Goal: Use online tool/utility: Use online tool/utility

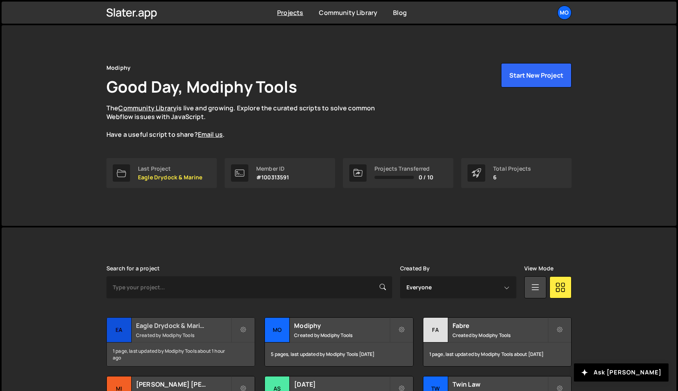
click at [191, 334] on small "Created by Modiphy Tools" at bounding box center [183, 335] width 95 height 7
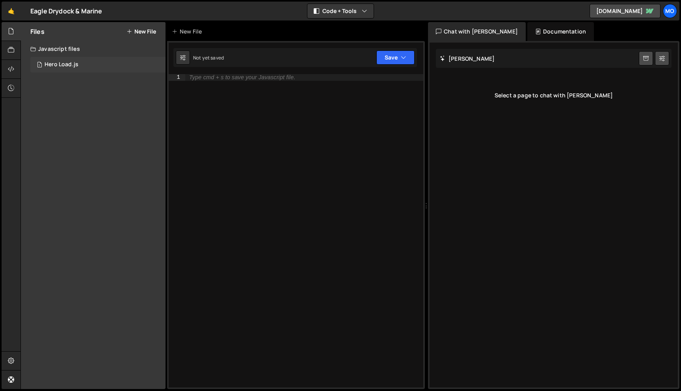
click at [92, 63] on div "1 Hero Load.js 0" at bounding box center [97, 65] width 135 height 16
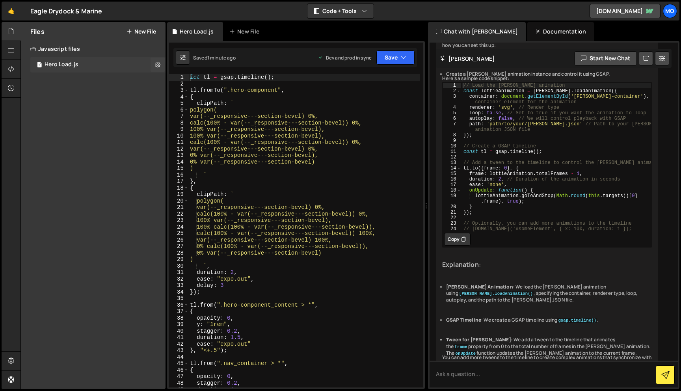
scroll to position [167, 0]
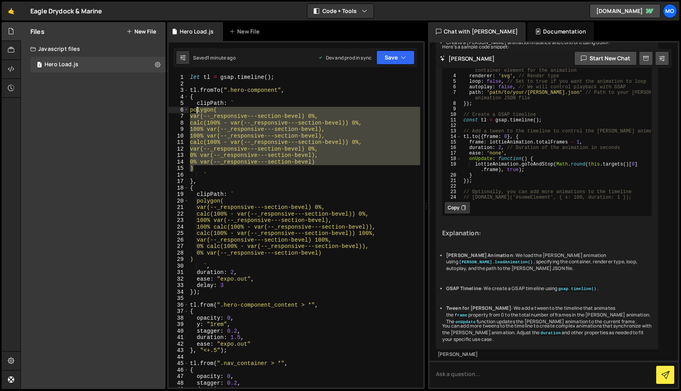
drag, startPoint x: 193, startPoint y: 168, endPoint x: 197, endPoint y: 110, distance: 58.9
click at [197, 110] on div "let tl = gsap . timeline ( ) ; tl . fromTo ( ".hero-component" , { clipPath : `…" at bounding box center [304, 237] width 232 height 326
paste textarea "20% 0%, 80% 0%, 100% 20%, 100% 20%, 80% 0, 20% 0, 0 20%, 0% 20%);"
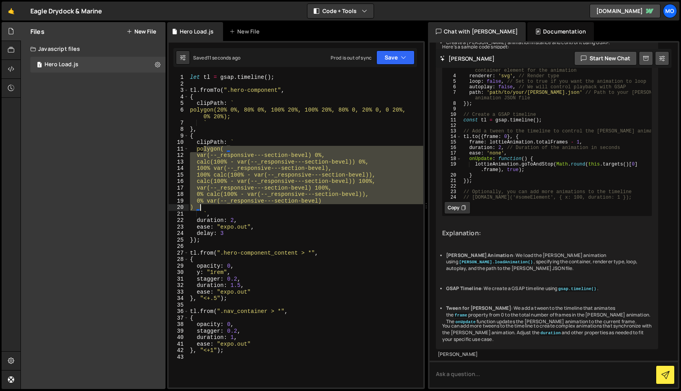
drag, startPoint x: 203, startPoint y: 149, endPoint x: 201, endPoint y: 205, distance: 55.2
click at [201, 205] on div "let tl = gsap . timeline ( ) ; tl . fromTo ( ".hero-component" , { clipPath : `…" at bounding box center [305, 237] width 235 height 326
paste textarea "polygon(20% 0%, 80% 0%, 100% 20%, 100% 80%, 80% 100%, 20% 100%, 0% 80%, 0% 20%);"
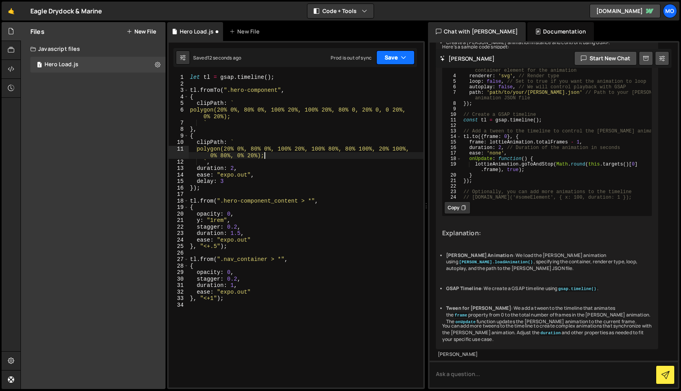
click at [391, 58] on button "Save" at bounding box center [396, 57] width 38 height 14
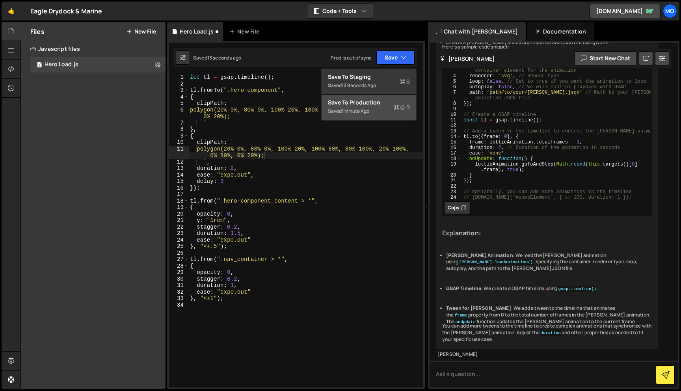
click at [376, 103] on div "Save to Production S" at bounding box center [369, 103] width 82 height 8
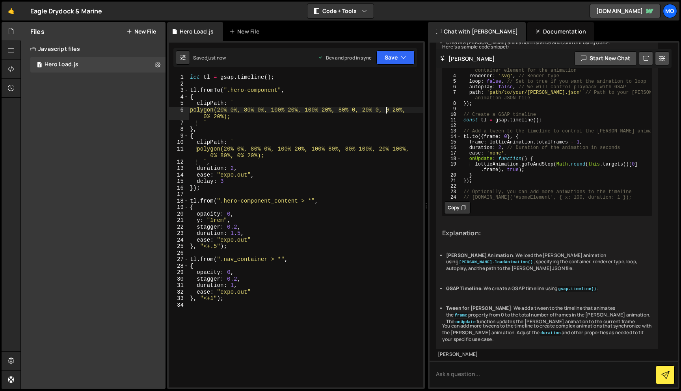
click at [386, 111] on div "let tl = gsap . timeline ( ) ; tl . fromTo ( ".hero-component" , { clipPath : `…" at bounding box center [305, 237] width 235 height 326
click at [363, 110] on div "let tl = gsap . timeline ( ) ; tl . fromTo ( ".hero-component" , { clipPath : `…" at bounding box center [305, 237] width 235 height 326
click at [271, 143] on div "let tl = gsap . timeline ( ) ; tl . fromTo ( ".hero-component" , { clipPath : `…" at bounding box center [305, 237] width 235 height 326
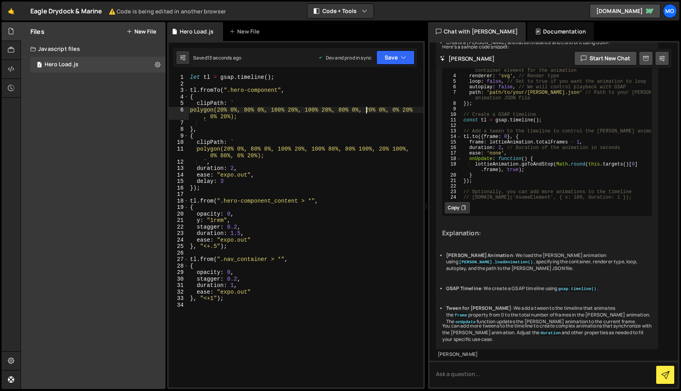
scroll to position [0, 3]
click at [255, 107] on div "let tl = gsap . timeline ( ) ; tl . fromTo ( ".hero-component" , { clipPath : `…" at bounding box center [305, 237] width 235 height 326
type textarea "polygon(20% 0%, 80% 0%, 100% 20%, 100% 20%, 80% 0%, 20% 0%, 0% 20%, 0% 20%);"
click at [393, 62] on button "Save" at bounding box center [396, 57] width 38 height 14
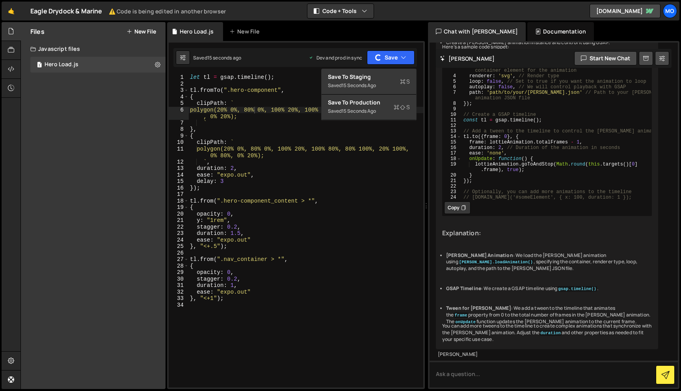
click at [367, 160] on div "let tl = gsap . timeline ( ) ; tl . fromTo ( ".hero-component" , { clipPath : `…" at bounding box center [305, 237] width 235 height 326
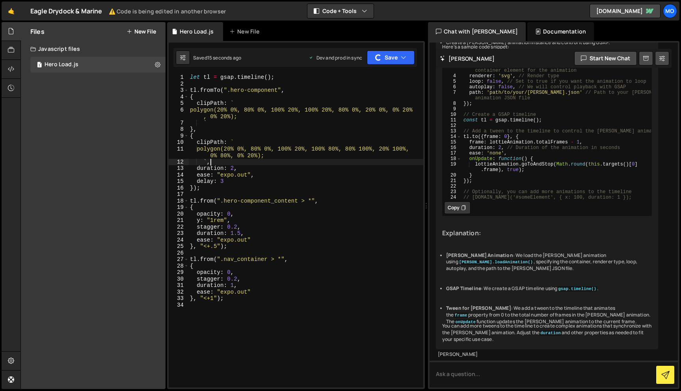
scroll to position [0, 1]
click at [332, 133] on div "let tl = gsap . timeline ( ) ; tl . fromTo ( ".hero-component" , { clipPath : `…" at bounding box center [305, 237] width 235 height 326
click at [307, 118] on div "let tl = gsap . timeline ( ) ; tl . fromTo ( ".hero-component" , { clipPath : `…" at bounding box center [305, 237] width 235 height 326
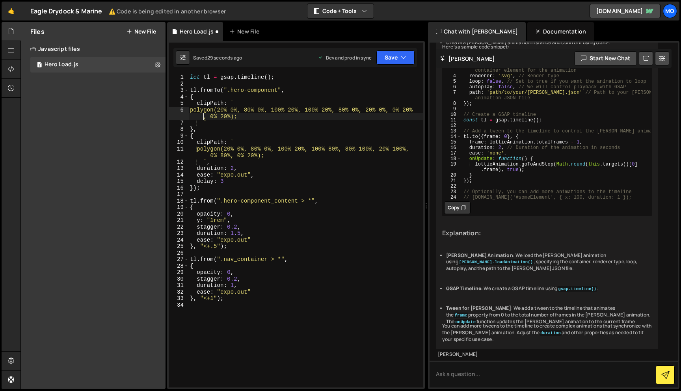
click at [275, 113] on div "let tl = gsap . timeline ( ) ; tl . fromTo ( ".hero-component" , { clipPath : `…" at bounding box center [305, 237] width 235 height 326
click at [390, 53] on button "Save" at bounding box center [396, 57] width 38 height 14
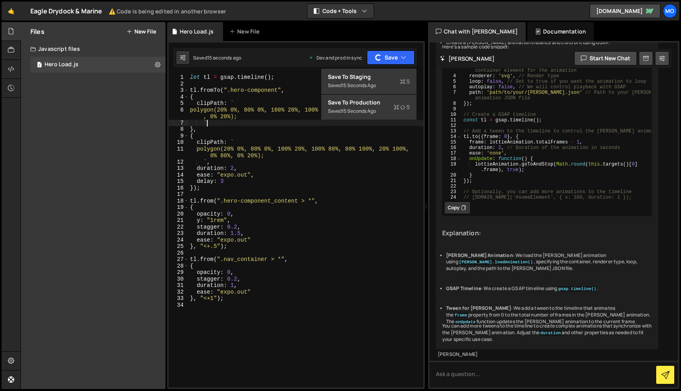
scroll to position [0, 1]
click at [274, 125] on div "let tl = gsap . timeline ( ) ; tl . fromTo ( ".hero-component" , { clipPath : `…" at bounding box center [305, 237] width 235 height 326
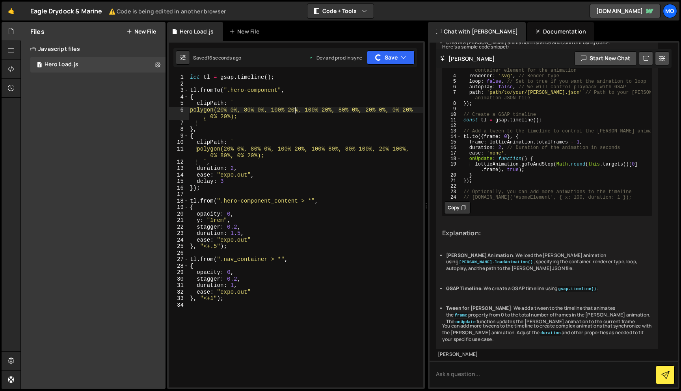
click at [296, 109] on div "let tl = gsap . timeline ( ) ; tl . fromTo ( ".hero-component" , { clipPath : `…" at bounding box center [305, 237] width 235 height 326
click at [268, 155] on div "let tl = gsap . timeline ( ) ; tl . fromTo ( ".hero-component" , { clipPath : `…" at bounding box center [305, 237] width 235 height 326
click at [236, 121] on div "let tl = gsap . timeline ( ) ; tl . fromTo ( ".hero-component" , { clipPath : `…" at bounding box center [305, 237] width 235 height 326
click at [236, 118] on div "let tl = gsap . timeline ( ) ; tl . fromTo ( ".hero-component" , { clipPath : `…" at bounding box center [305, 237] width 235 height 326
click at [249, 110] on div "let tl = gsap . timeline ( ) ; tl . fromTo ( ".hero-component" , { clipPath : `…" at bounding box center [305, 237] width 235 height 326
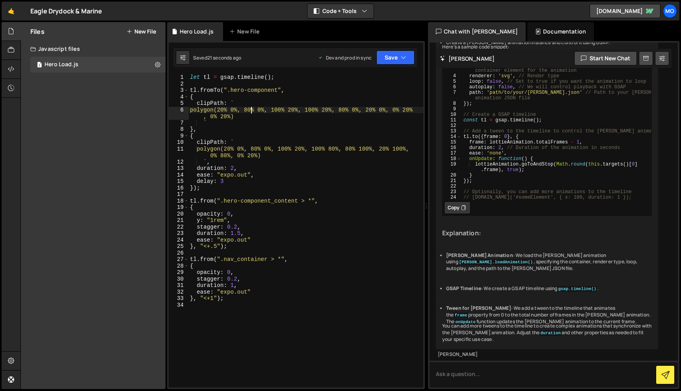
scroll to position [0, 0]
click at [223, 116] on div "let tl = gsap . timeline ( ) ; tl . fromTo ( ".hero-component" , { clipPath : `…" at bounding box center [305, 237] width 235 height 326
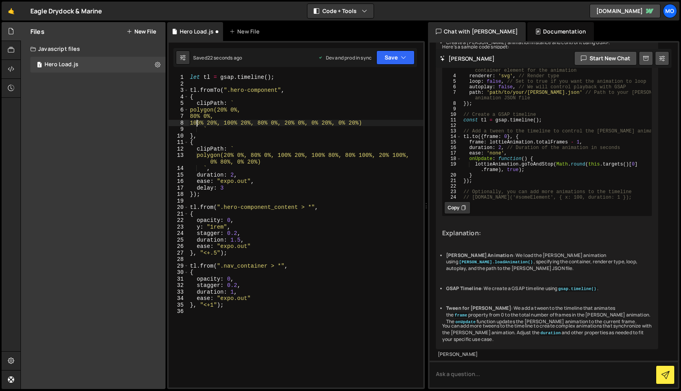
click at [231, 123] on div "let tl = gsap . timeline ( ) ; tl . fromTo ( ".hero-component" , { clipPath : `…" at bounding box center [305, 237] width 235 height 326
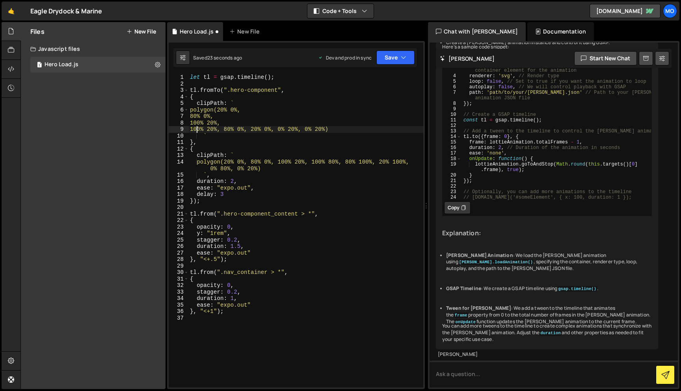
click at [231, 131] on div "let tl = gsap . timeline ( ) ; tl . fromTo ( ".hero-component" , { clipPath : `…" at bounding box center [305, 237] width 235 height 326
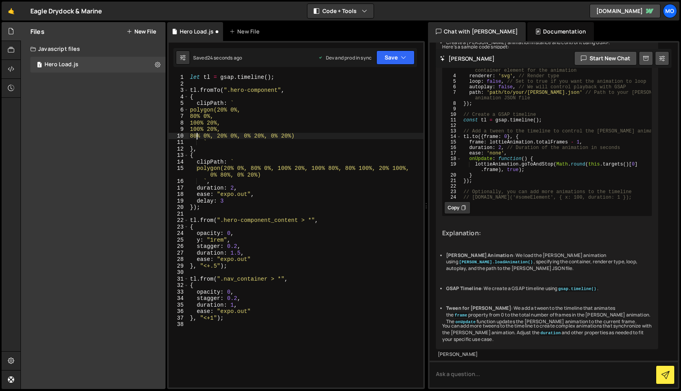
click at [224, 138] on div "let tl = gsap . timeline ( ) ; tl . fromTo ( ".hero-component" , { clipPath : `…" at bounding box center [305, 237] width 235 height 326
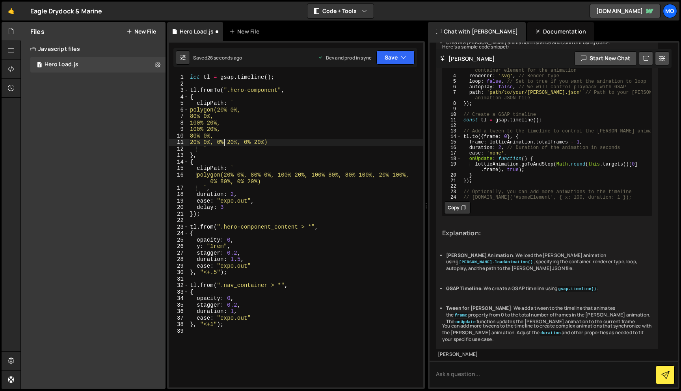
click at [223, 144] on div "let tl = gsap . timeline ( ) ; tl . fromTo ( ".hero-component" , { clipPath : `…" at bounding box center [305, 237] width 235 height 326
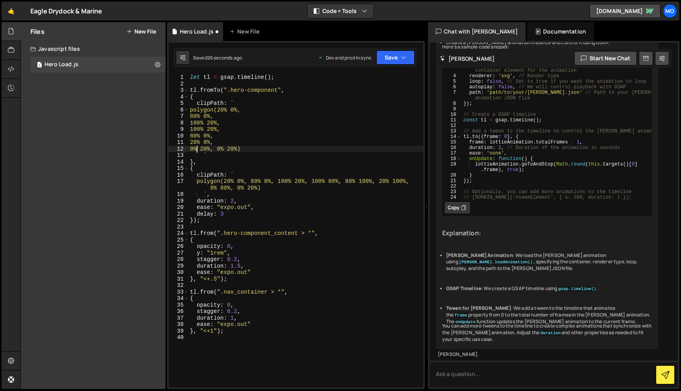
click at [224, 150] on div "let tl = gsap . timeline ( ) ; tl . fromTo ( ".hero-component" , { clipPath : `…" at bounding box center [305, 237] width 235 height 326
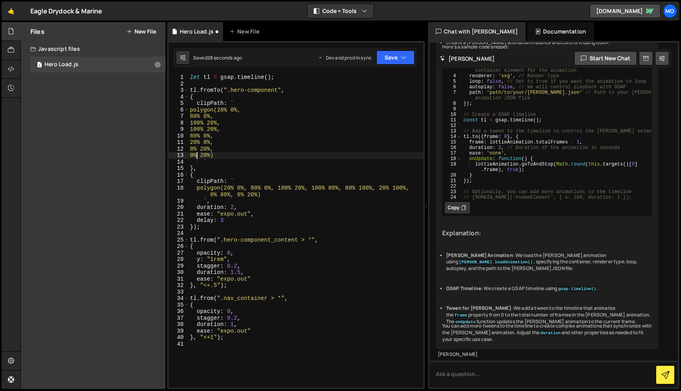
click at [238, 195] on div "let tl = gsap . timeline ( ) ; tl . fromTo ( ".hero-component" , { clipPath : `…" at bounding box center [305, 237] width 235 height 326
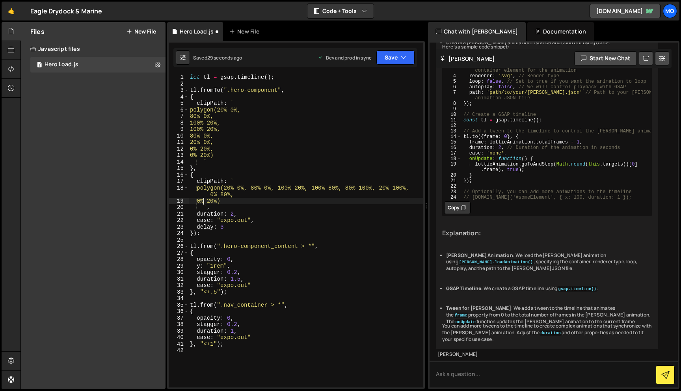
click at [212, 197] on div "let tl = gsap . timeline ( ) ; tl . fromTo ( ".hero-component" , { clipPath : `…" at bounding box center [305, 237] width 235 height 326
click at [259, 188] on div "let tl = gsap . timeline ( ) ; tl . fromTo ( ".hero-component" , { clipPath : `…" at bounding box center [305, 237] width 235 height 326
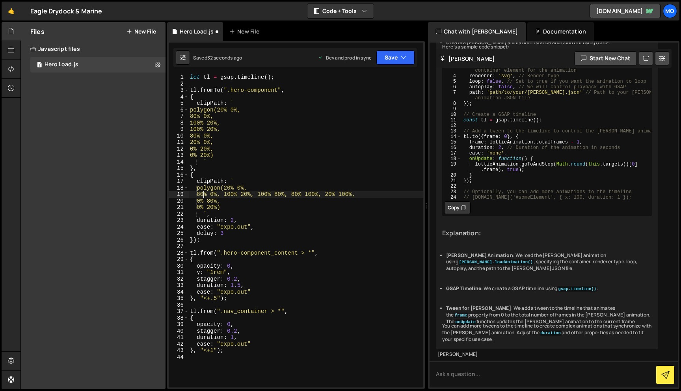
click at [230, 194] on div "let tl = gsap . timeline ( ) ; tl . fromTo ( ".hero-component" , { clipPath : `…" at bounding box center [305, 237] width 235 height 326
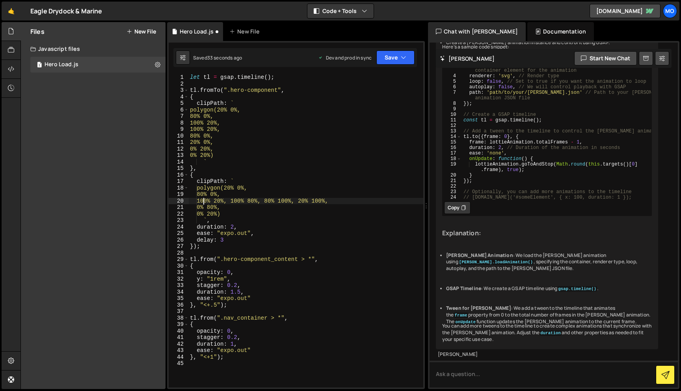
click at [238, 202] on div "let tl = gsap . timeline ( ) ; tl . fromTo ( ".hero-component" , { clipPath : `…" at bounding box center [305, 237] width 235 height 326
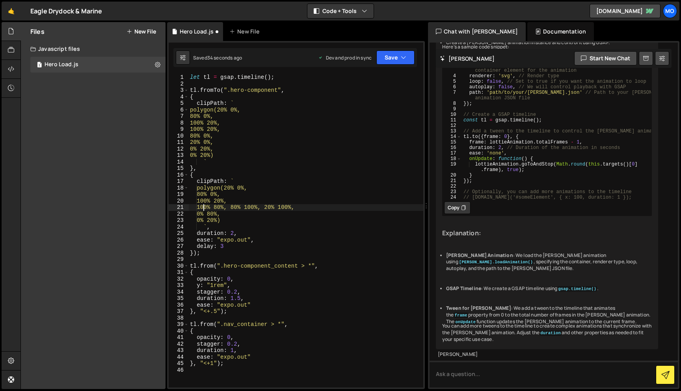
click at [239, 209] on div "let tl = gsap . timeline ( ) ; tl . fromTo ( ".hero-component" , { clipPath : `…" at bounding box center [305, 237] width 235 height 326
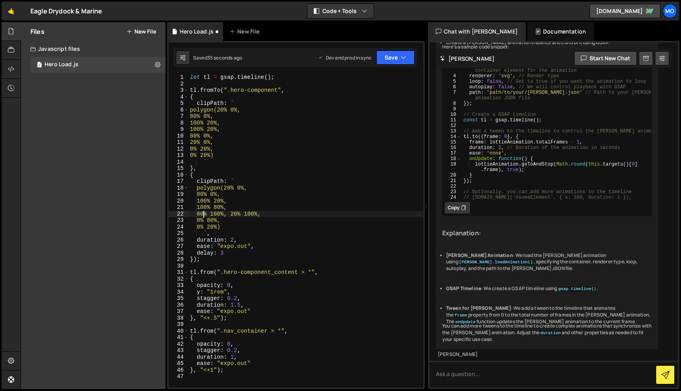
click at [237, 215] on div "let tl = gsap . timeline ( ) ; tl . fromTo ( ".hero-component" , { clipPath : `…" at bounding box center [305, 237] width 235 height 326
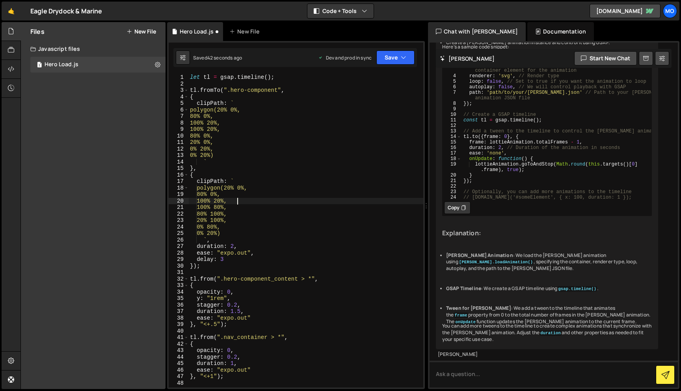
click at [242, 198] on div "let tl = gsap . timeline ( ) ; tl . fromTo ( ".hero-component" , { clipPath : `…" at bounding box center [305, 237] width 235 height 326
drag, startPoint x: 215, startPoint y: 193, endPoint x: 205, endPoint y: 194, distance: 9.9
click at [205, 194] on div "let tl = gsap . timeline ( ) ; tl . fromTo ( ".hero-component" , { clipPath : `…" at bounding box center [305, 237] width 235 height 326
drag, startPoint x: 230, startPoint y: 207, endPoint x: 220, endPoint y: 207, distance: 9.9
click at [220, 207] on div "let tl = gsap . timeline ( ) ; tl . fromTo ( ".hero-component" , { clipPath : `…" at bounding box center [305, 237] width 235 height 326
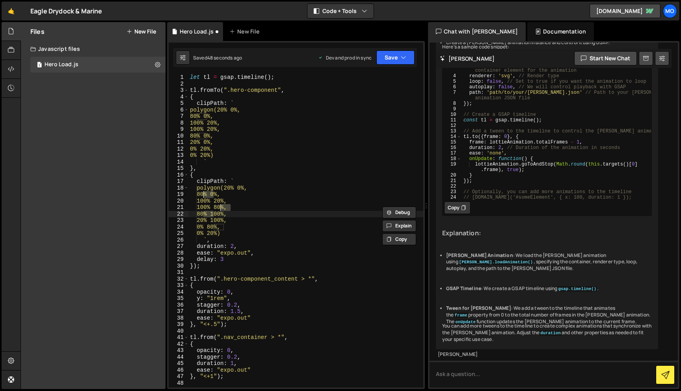
drag, startPoint x: 213, startPoint y: 213, endPoint x: 205, endPoint y: 213, distance: 8.7
click at [205, 213] on div "let tl = gsap . timeline ( ) ; tl . fromTo ( ".hero-component" , { clipPath : `…" at bounding box center [305, 237] width 235 height 326
drag, startPoint x: 223, startPoint y: 227, endPoint x: 215, endPoint y: 227, distance: 8.7
click at [215, 227] on div "let tl = gsap . timeline ( ) ; tl . fromTo ( ".hero-component" , { clipPath : `…" at bounding box center [305, 237] width 235 height 326
drag, startPoint x: 207, startPoint y: 137, endPoint x: 198, endPoint y: 137, distance: 8.3
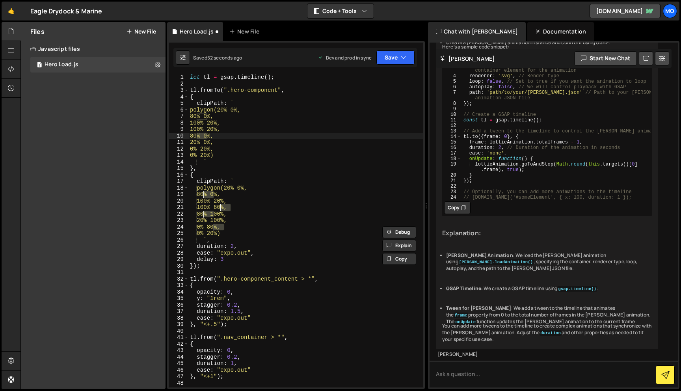
click at [198, 137] on div "let tl = gsap . timeline ( ) ; tl . fromTo ( ".hero-component" , { clipPath : `…" at bounding box center [305, 237] width 235 height 326
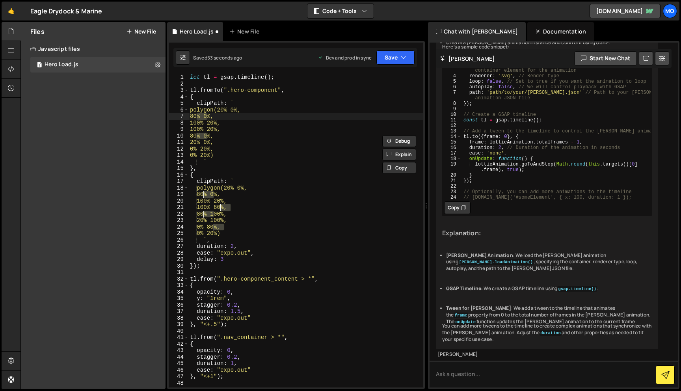
drag, startPoint x: 207, startPoint y: 115, endPoint x: 198, endPoint y: 114, distance: 9.5
click at [198, 114] on div "let tl = gsap . timeline ( ) ; tl . fromTo ( ".hero-component" , { clipPath : `…" at bounding box center [305, 237] width 235 height 326
paste textarea "calc(100% - var(--_responsive---section-bevel))"
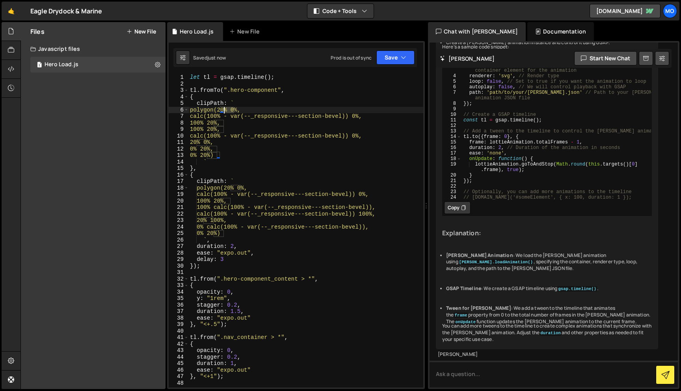
drag, startPoint x: 233, startPoint y: 109, endPoint x: 224, endPoint y: 109, distance: 9.5
click at [224, 109] on div "let tl = gsap . timeline ( ) ; tl . fromTo ( ".hero-component" , { clipPath : `…" at bounding box center [305, 237] width 235 height 326
drag, startPoint x: 223, startPoint y: 123, endPoint x: 214, endPoint y: 123, distance: 9.5
click at [214, 123] on div "let tl = gsap . timeline ( ) ; tl . fromTo ( ".hero-component" , { clipPath : `…" at bounding box center [305, 237] width 235 height 326
drag, startPoint x: 214, startPoint y: 128, endPoint x: 223, endPoint y: 128, distance: 9.1
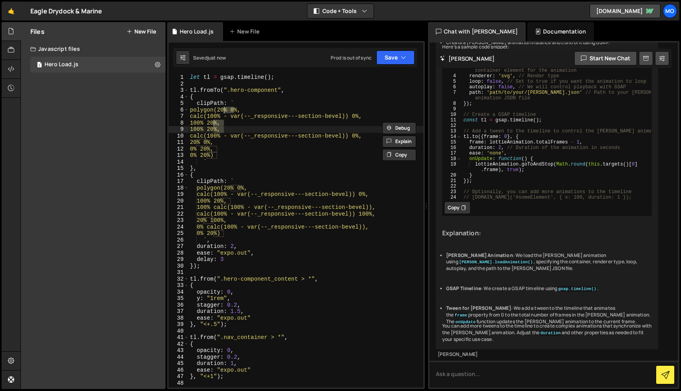
click at [223, 128] on div "let tl = gsap . timeline ( ) ; tl . fromTo ( ".hero-component" , { clipPath : `…" at bounding box center [305, 237] width 235 height 326
drag, startPoint x: 207, startPoint y: 143, endPoint x: 196, endPoint y: 143, distance: 10.6
click at [196, 143] on div "let tl = gsap . timeline ( ) ; tl . fromTo ( ".hero-component" , { clipPath : `…" at bounding box center [305, 237] width 235 height 326
drag, startPoint x: 207, startPoint y: 149, endPoint x: 216, endPoint y: 149, distance: 9.5
click at [216, 149] on div "let tl = gsap . timeline ( ) ; tl . fromTo ( ".hero-component" , { clipPath : `…" at bounding box center [305, 237] width 235 height 326
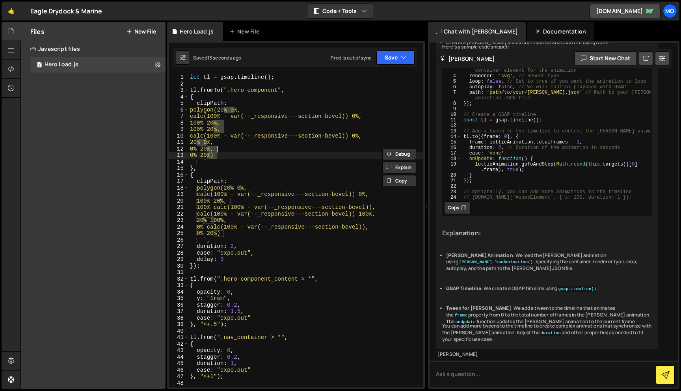
drag, startPoint x: 216, startPoint y: 153, endPoint x: 208, endPoint y: 153, distance: 8.7
click at [208, 153] on div "let tl = gsap . timeline ( ) ; tl . fromTo ( ".hero-component" , { clipPath : `…" at bounding box center [305, 237] width 235 height 326
drag, startPoint x: 241, startPoint y: 187, endPoint x: 232, endPoint y: 187, distance: 8.7
click at [232, 187] on div "let tl = gsap . timeline ( ) ; tl . fromTo ( ".hero-component" , { clipPath : `…" at bounding box center [305, 237] width 235 height 326
drag, startPoint x: 231, startPoint y: 201, endPoint x: 221, endPoint y: 201, distance: 9.9
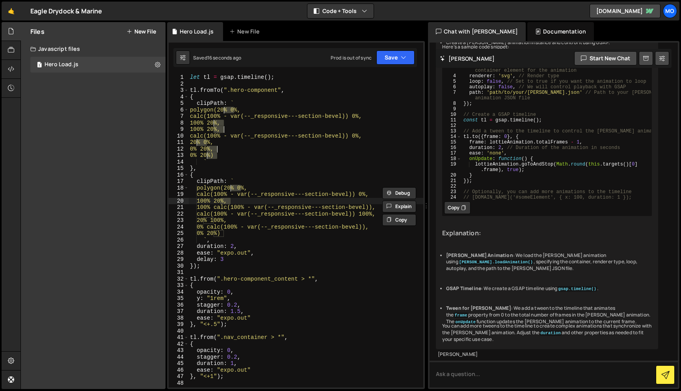
click at [221, 201] on div "let tl = gsap . timeline ( ) ; tl . fromTo ( ".hero-component" , { clipPath : `…" at bounding box center [305, 237] width 235 height 326
drag, startPoint x: 213, startPoint y: 220, endPoint x: 205, endPoint y: 220, distance: 8.3
click at [205, 220] on div "let tl = gsap . timeline ( ) ; tl . fromTo ( ".hero-component" , { clipPath : `…" at bounding box center [305, 237] width 235 height 326
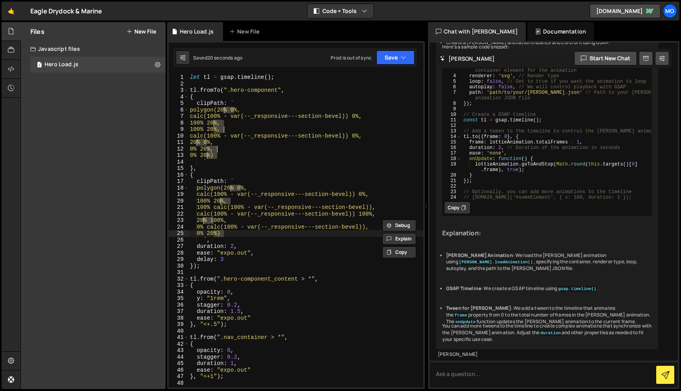
drag, startPoint x: 224, startPoint y: 235, endPoint x: 215, endPoint y: 233, distance: 9.5
click at [215, 233] on div "let tl = gsap . timeline ( ) ; tl . fromTo ( ".hero-component" , { clipPath : `…" at bounding box center [305, 237] width 235 height 326
paste textarea "var(--_responsive---section-bevel)"
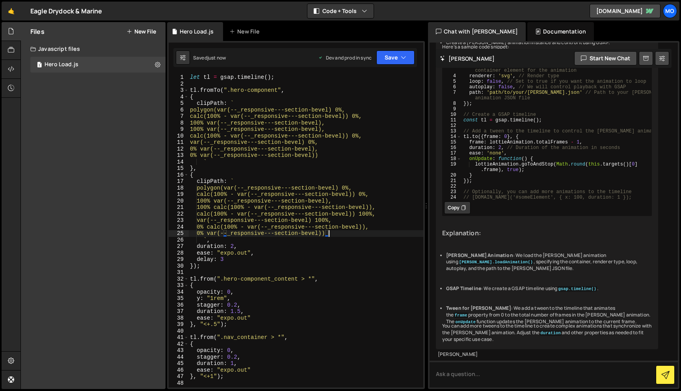
click at [338, 210] on div "let tl = gsap . timeline ( ) ; tl . fromTo ( ".hero-component" , { clipPath : `…" at bounding box center [305, 237] width 235 height 326
click at [343, 235] on div "let tl = gsap . timeline ( ) ; tl . fromTo ( ".hero-component" , { clipPath : `…" at bounding box center [305, 237] width 235 height 326
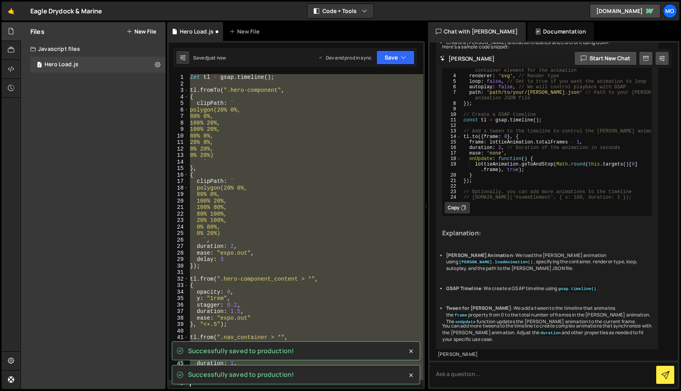
click at [252, 233] on div "let tl = gsap . timeline ( ) ; tl . fromTo ( ".hero-component" , { clipPath : `…" at bounding box center [305, 230] width 235 height 313
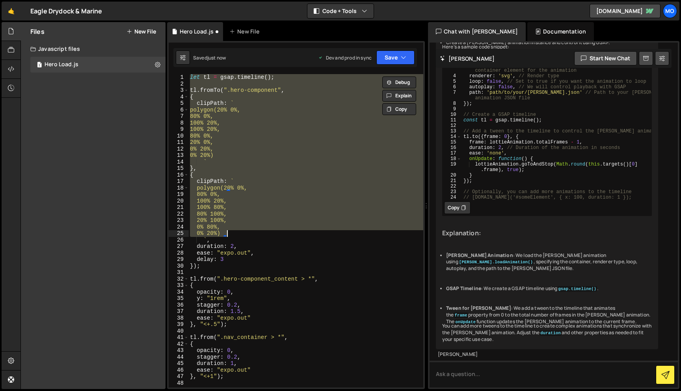
click at [252, 233] on div "let tl = gsap . timeline ( ) ; tl . fromTo ( ".hero-component" , { clipPath : `…" at bounding box center [305, 230] width 235 height 313
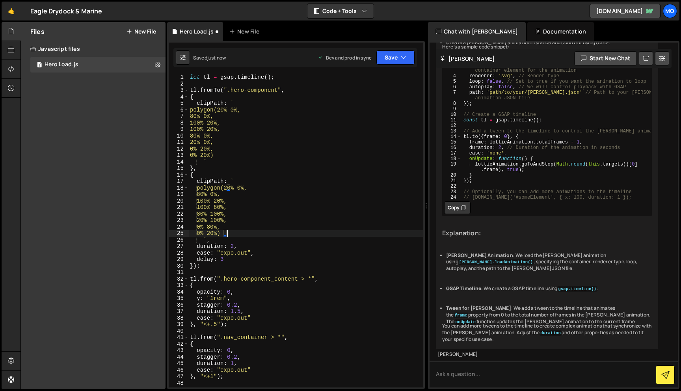
click at [252, 233] on div "let tl = gsap . timeline ( ) ; tl . fromTo ( ".hero-component" , { clipPath : `…" at bounding box center [305, 237] width 235 height 326
click at [252, 166] on div "let tl = gsap . timeline ( ) ; tl . fromTo ( ".hero-component" , { clipPath : `…" at bounding box center [305, 237] width 235 height 326
click at [242, 154] on div "let tl = gsap . timeline ( ) ; tl . fromTo ( ".hero-component" , { clipPath : `…" at bounding box center [305, 237] width 235 height 326
click at [218, 153] on div "let tl = gsap . timeline ( ) ; tl . fromTo ( ".hero-component" , { clipPath : `…" at bounding box center [305, 237] width 235 height 326
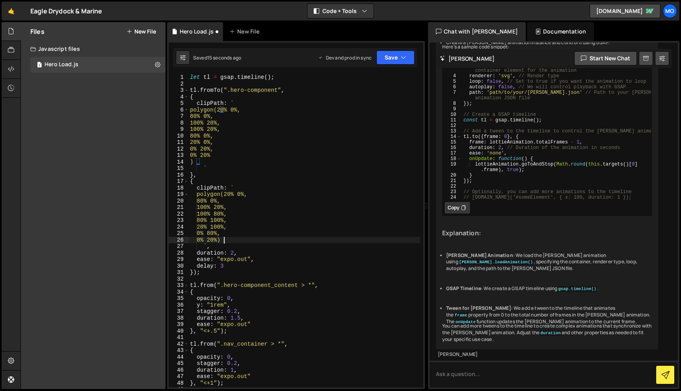
click at [224, 239] on div "let tl = gsap . timeline ( ) ; tl . fromTo ( ".hero-component" , { clipPath : `…" at bounding box center [304, 237] width 232 height 326
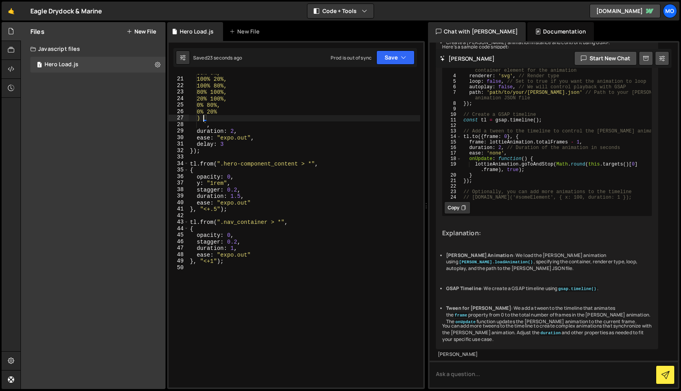
scroll to position [148, 0]
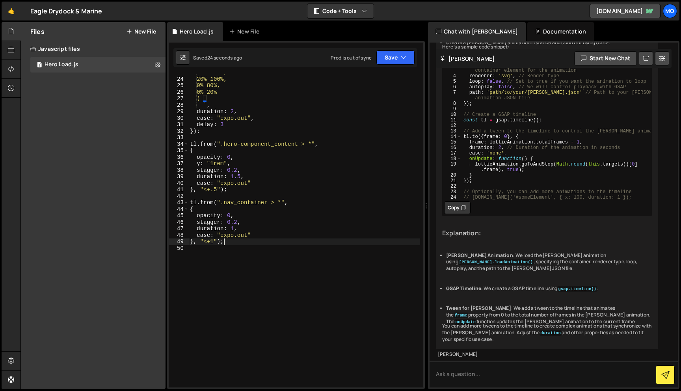
click at [243, 243] on div "80% 100%, 20% 100%, 0% 80%, 0% 20% ) ` , duration : 2 , ease : "expo.out" , del…" at bounding box center [304, 232] width 232 height 326
click at [235, 221] on div "80% 100%, 20% 100%, 0% 80%, 0% 20% ) ` , duration : 2 , ease : "expo.out" , del…" at bounding box center [304, 232] width 232 height 326
type textarea "stagger: 0.15,"
